Goal: Task Accomplishment & Management: Complete application form

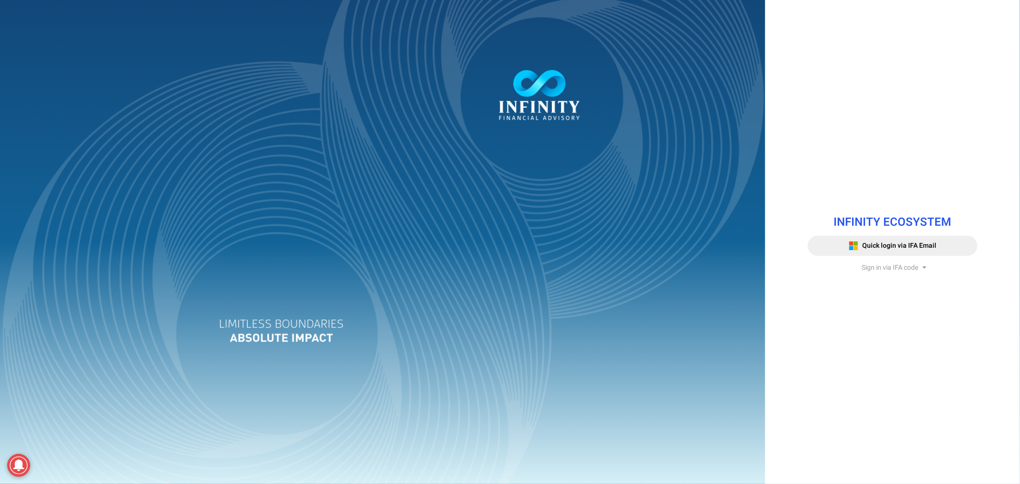
click at [877, 269] on span "Sign in via IFA code" at bounding box center [890, 268] width 56 height 10
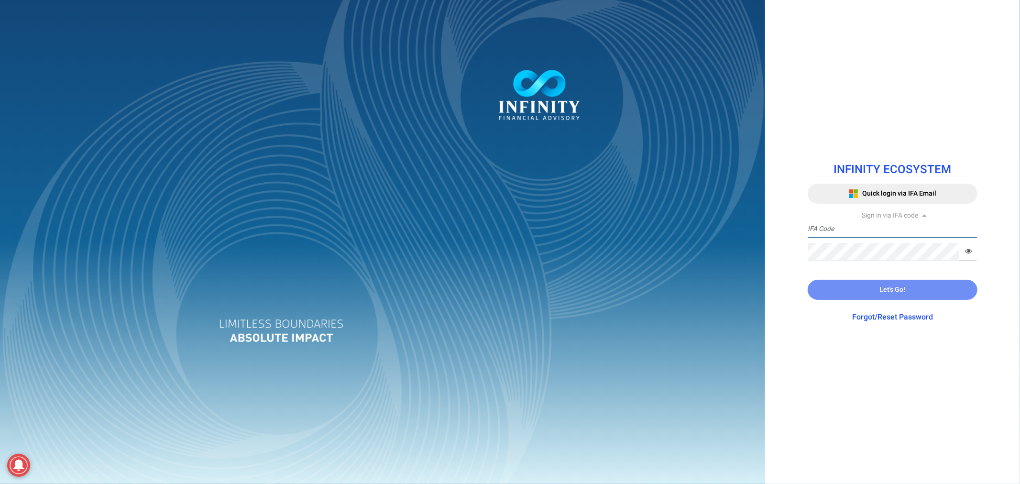
click at [857, 231] on input "text" at bounding box center [893, 230] width 170 height 18
type input "I"
click at [832, 231] on input "IFA00002" at bounding box center [893, 230] width 170 height 18
type input "IFA000002"
click at [862, 287] on button "Let's Go!" at bounding box center [893, 290] width 170 height 20
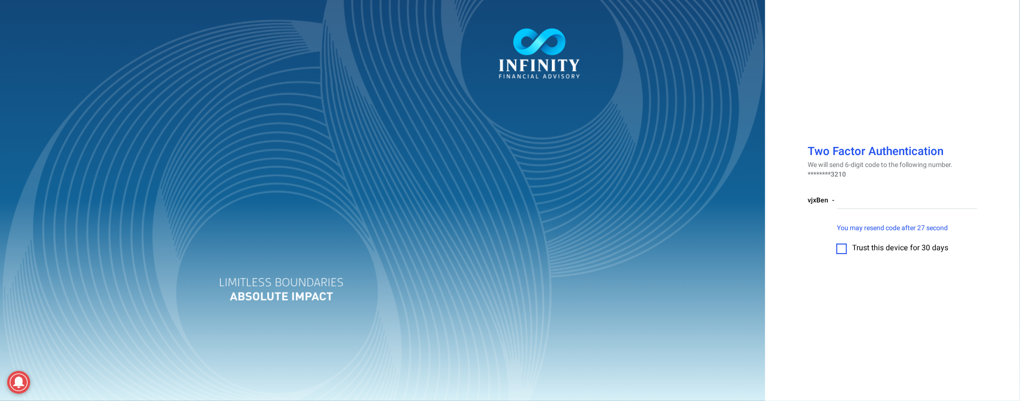
click at [844, 247] on label at bounding box center [842, 248] width 11 height 11
click at [842, 245] on input "checkbox" at bounding box center [842, 245] width 0 height 0
click at [862, 199] on input "number" at bounding box center [907, 200] width 141 height 18
paste input "362221"
type input "362221"
